Goal: Find specific page/section: Find specific page/section

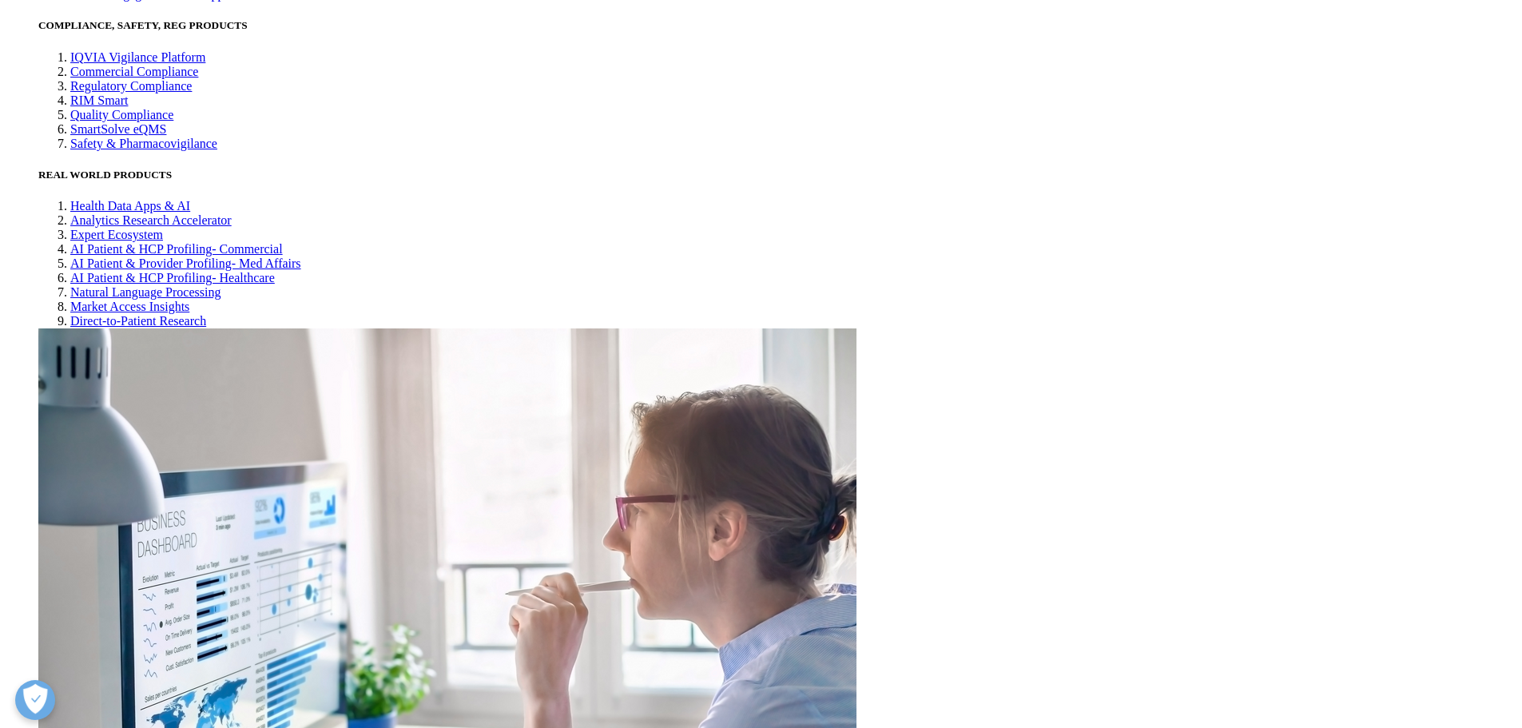
scroll to position [4347, 0]
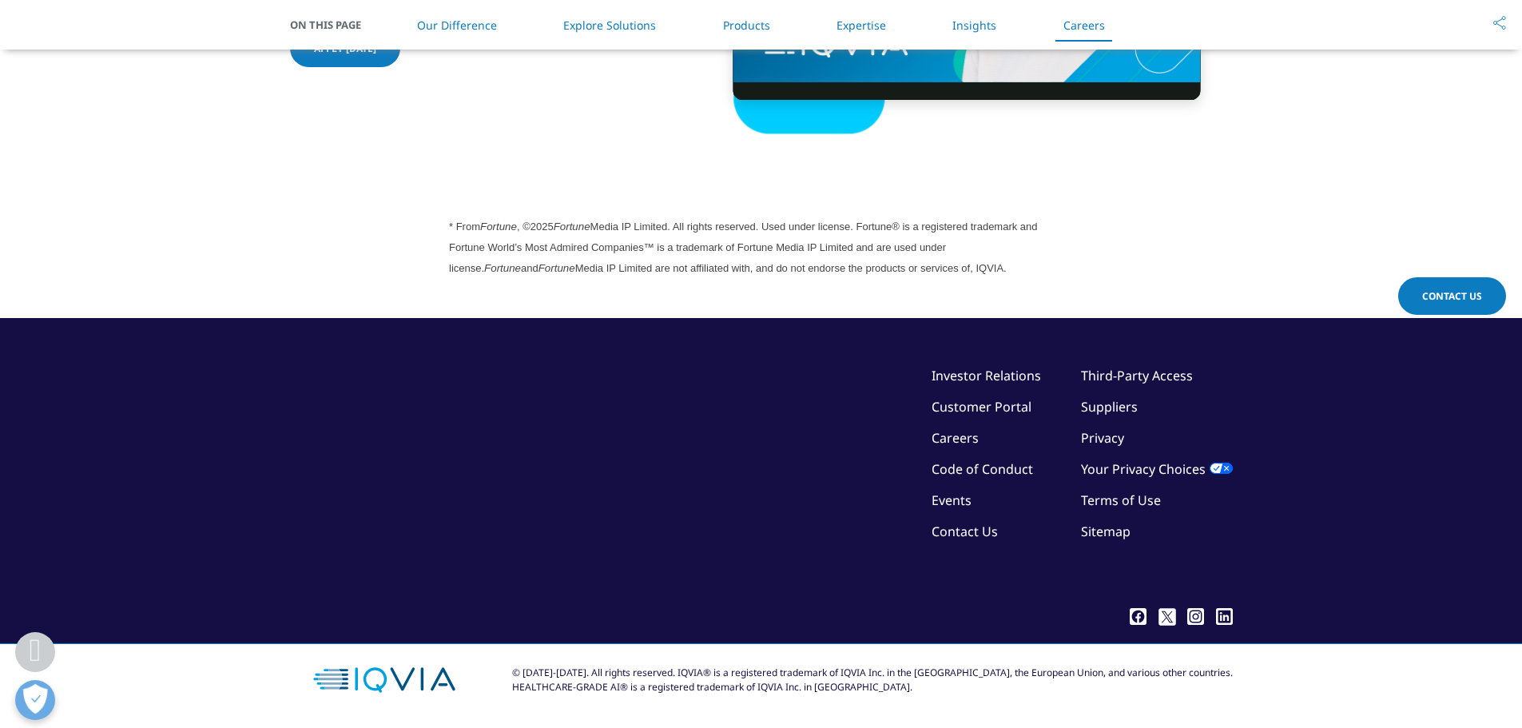
click at [1140, 617] on icon at bounding box center [1138, 616] width 17 height 17
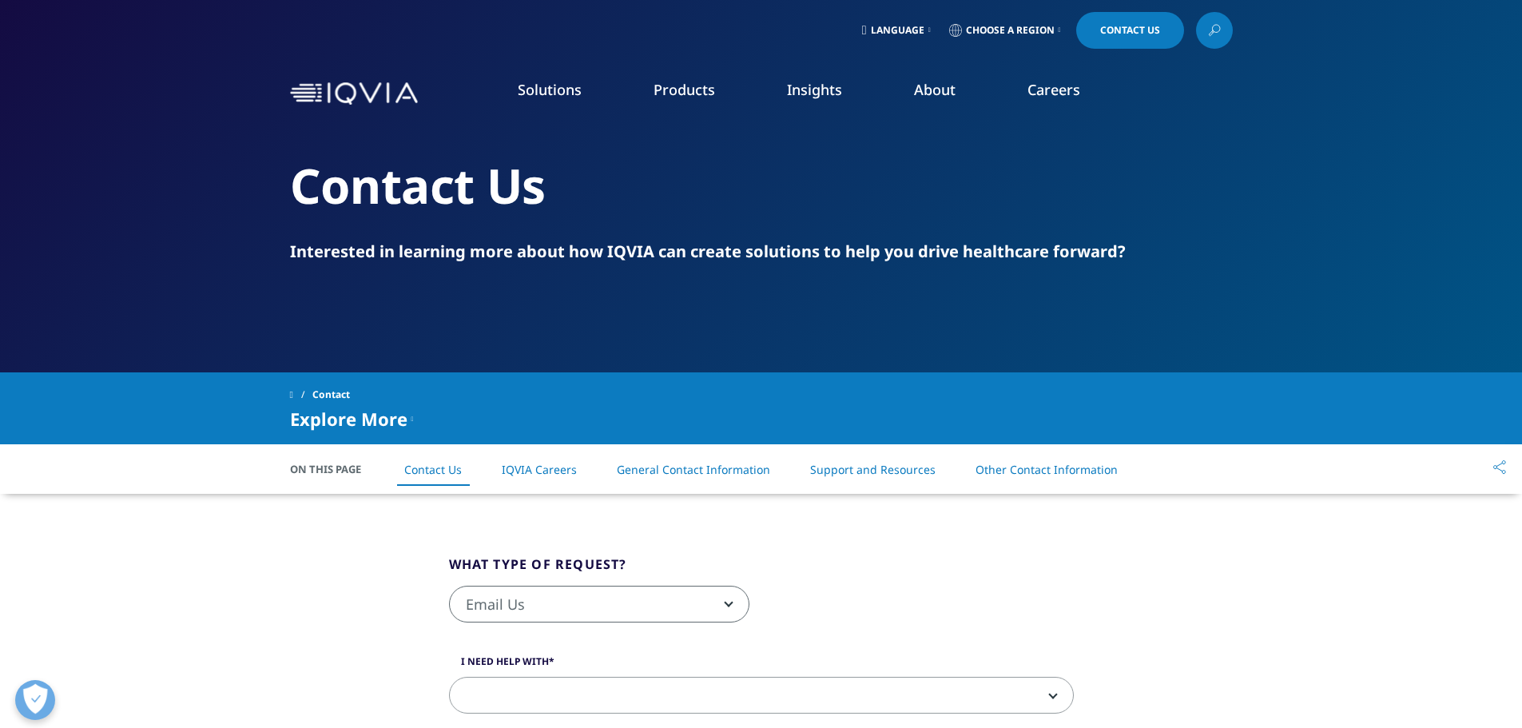
click at [1040, 39] on link "Choose a Region" at bounding box center [1005, 30] width 118 height 37
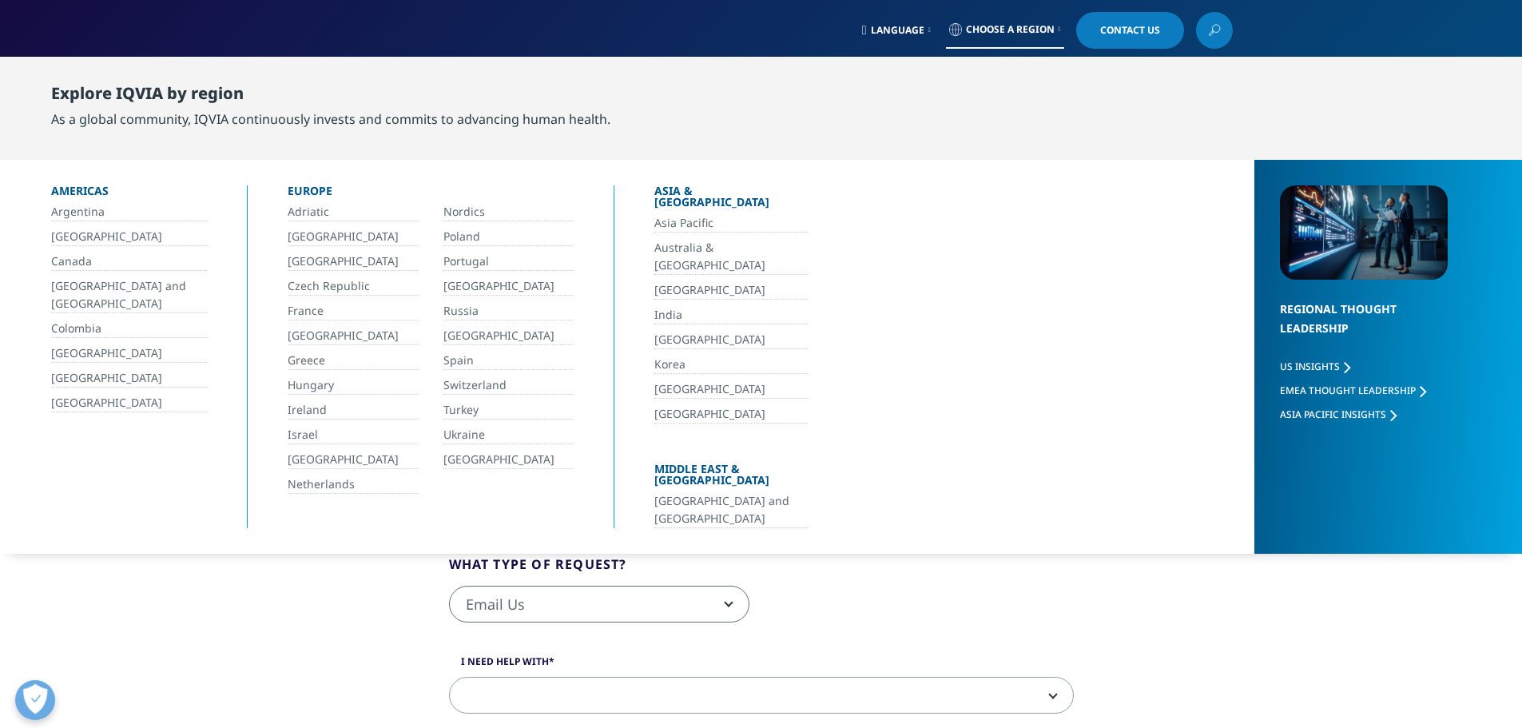
scroll to position [80, 0]
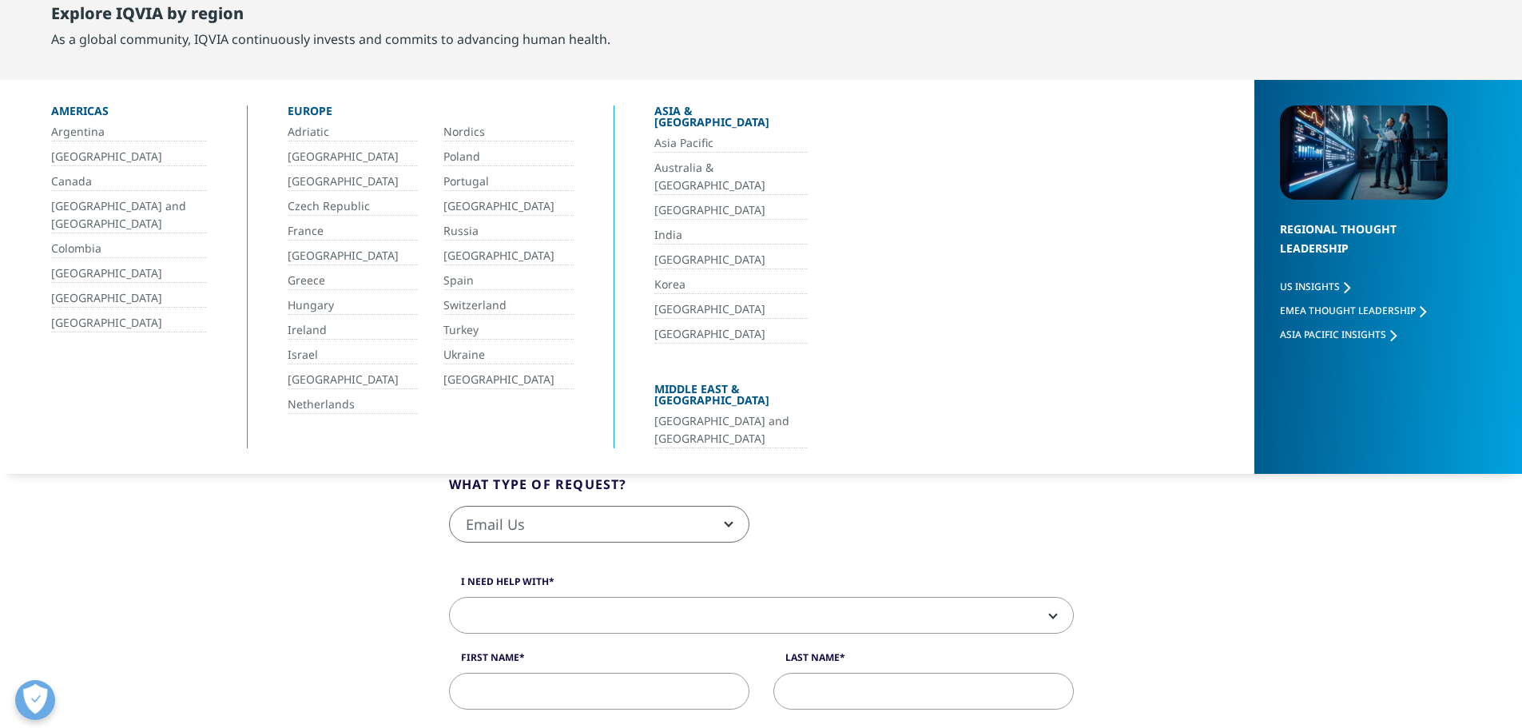
click at [477, 128] on link "Nordics" at bounding box center [509, 132] width 130 height 18
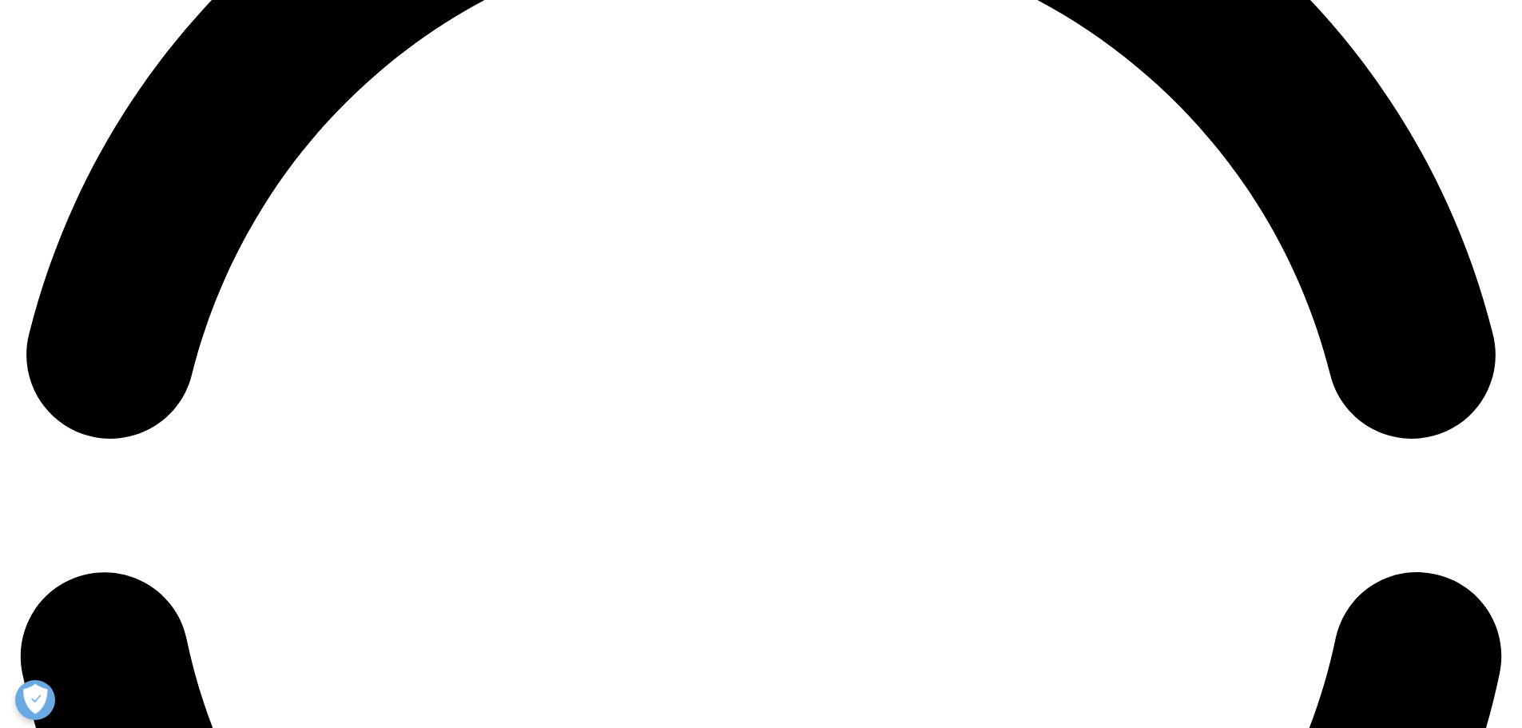
scroll to position [3276, 0]
